Goal: Find specific page/section: Find specific page/section

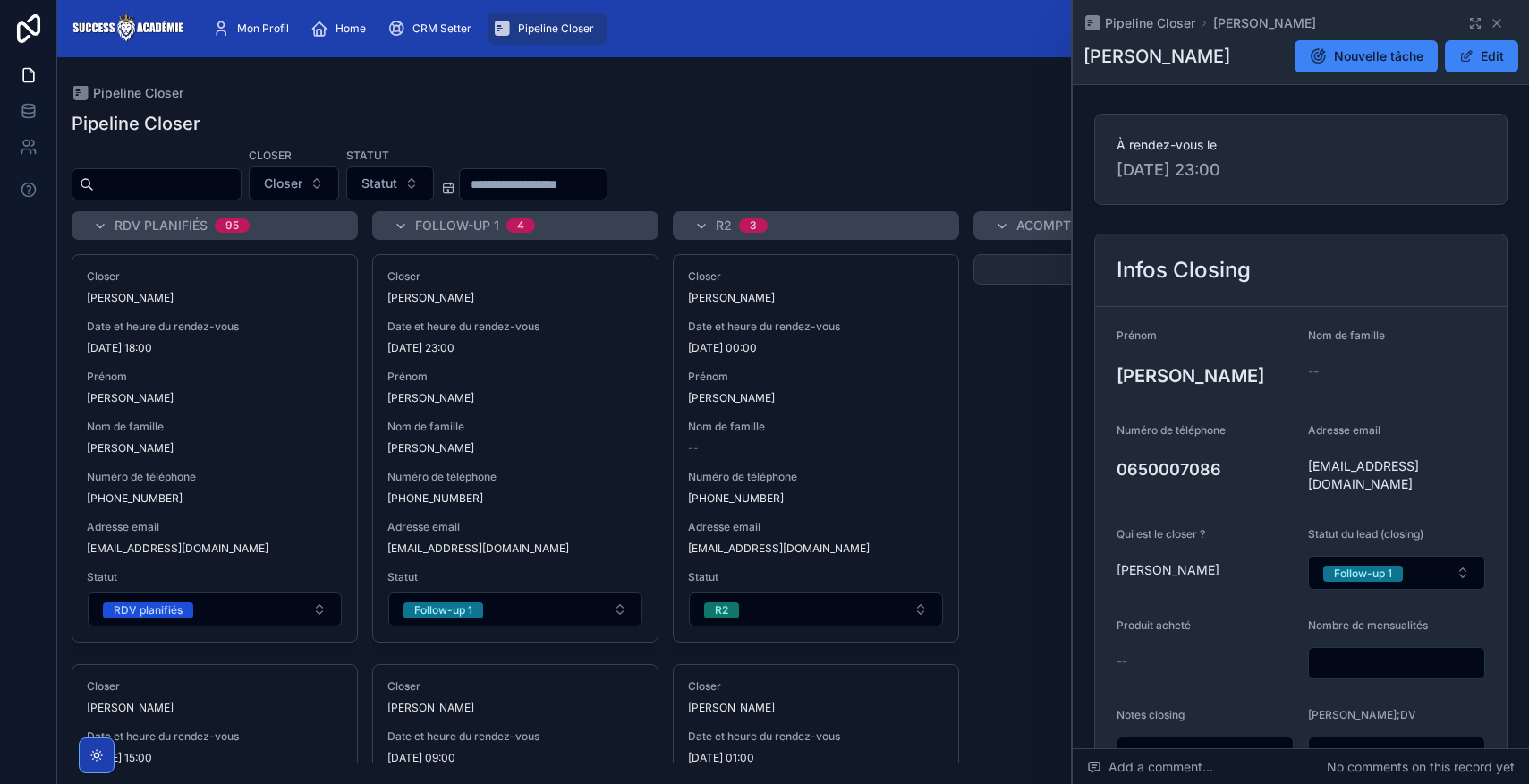
click at [828, 158] on div "Closer Closer Statut Statut" at bounding box center [793, 174] width 1472 height 54
click at [1504, 19] on div "Pipeline Closer [PERSON_NAME]" at bounding box center [1300, 23] width 435 height 18
click at [1495, 24] on icon at bounding box center [1496, 22] width 7 height 7
